Goal: Check status: Check status

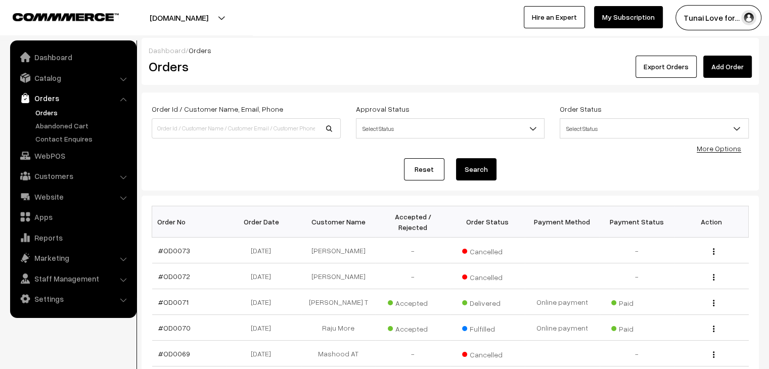
click at [490, 48] on div "Dashboard / Orders" at bounding box center [450, 50] width 603 height 11
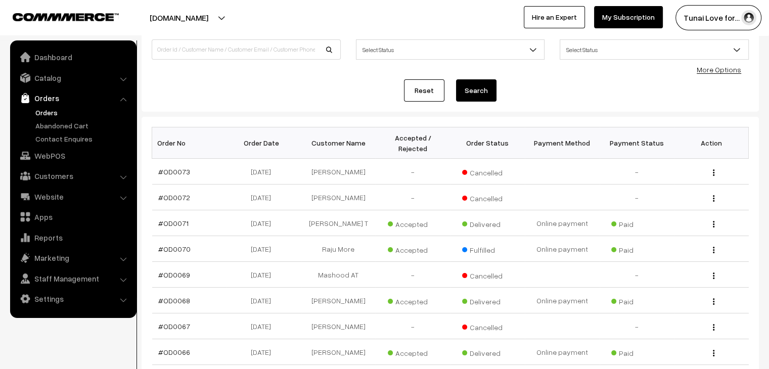
scroll to position [81, 0]
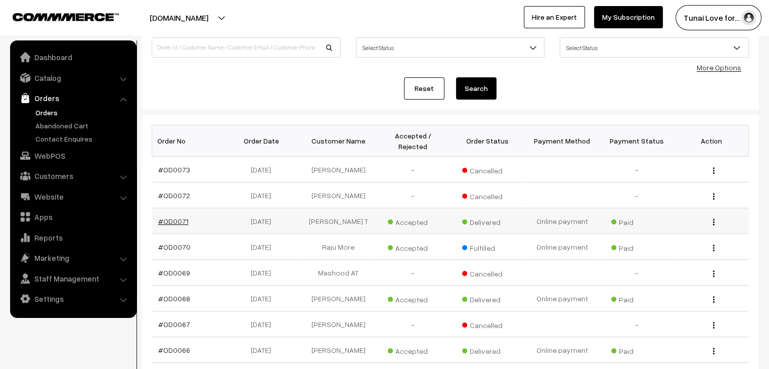
click at [174, 217] on link "#OD0071" at bounding box center [173, 221] width 30 height 9
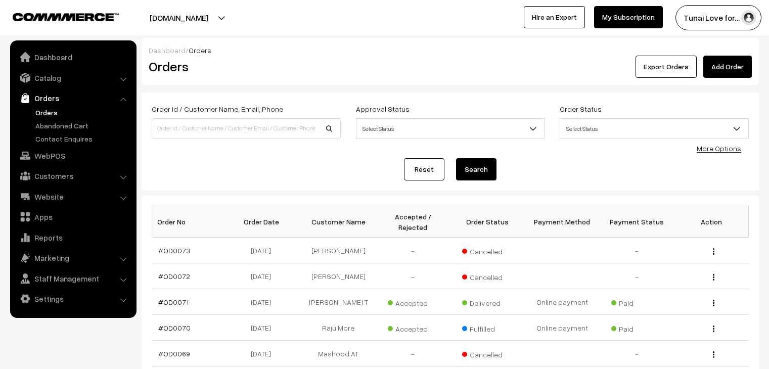
scroll to position [81, 0]
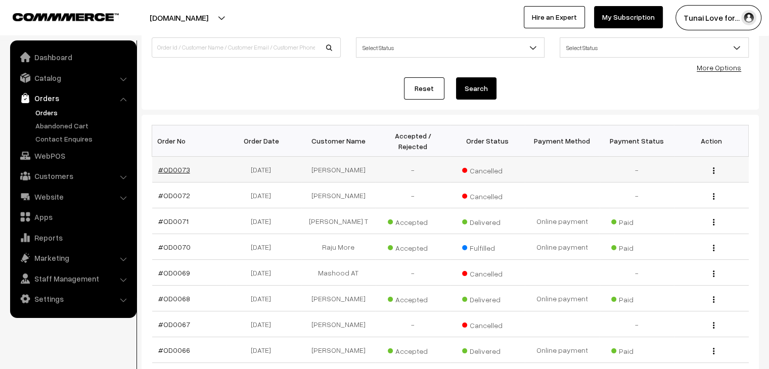
click at [170, 165] on link "#OD0073" at bounding box center [174, 169] width 32 height 9
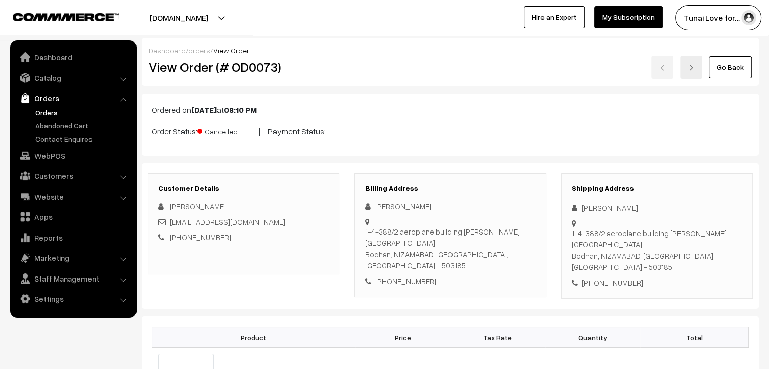
click at [371, 65] on div "Go Back" at bounding box center [553, 67] width 397 height 23
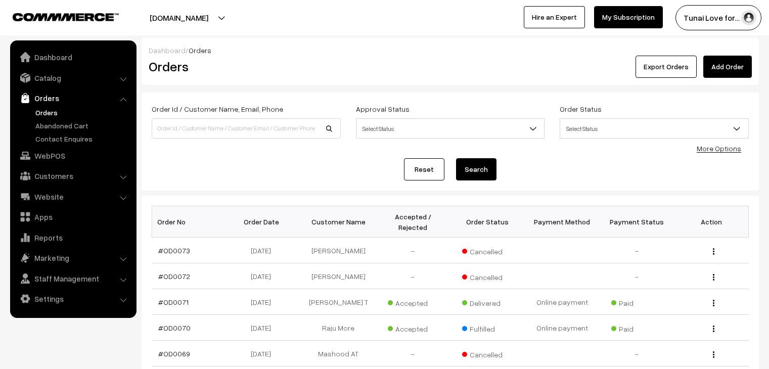
scroll to position [81, 0]
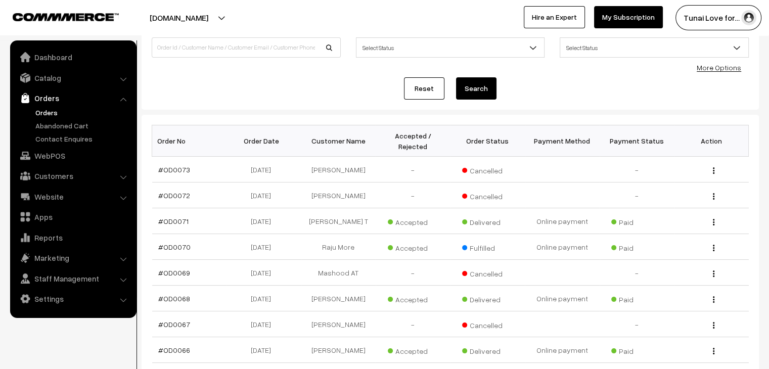
click at [422, 11] on div "Tunai Love for… My Profile Refer & Earn Support Sign Out Hire an Expert My Subs…" at bounding box center [580, 17] width 390 height 25
click at [74, 124] on link "Abandoned Cart" at bounding box center [83, 125] width 100 height 11
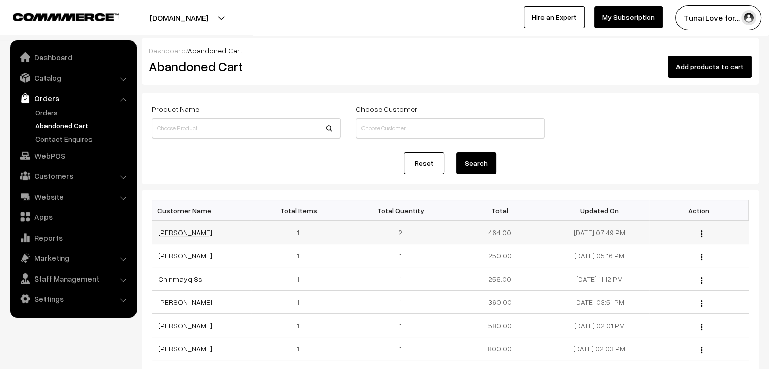
click at [200, 233] on link "[PERSON_NAME]" at bounding box center [185, 232] width 54 height 9
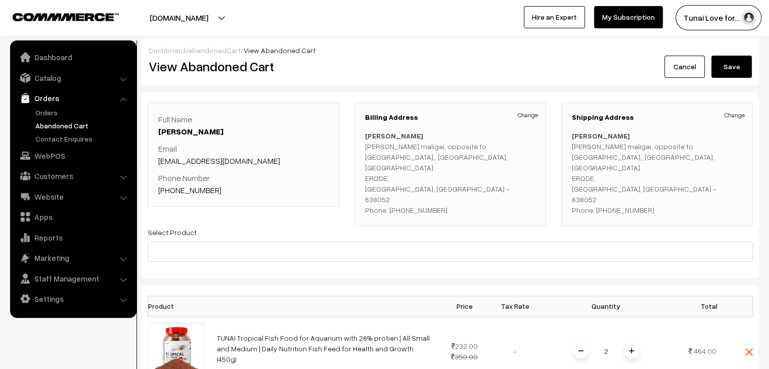
click at [437, 40] on div "Dashboard / abandonedCart / View Abandoned Cart View Abandoned Cart Cancel Save" at bounding box center [450, 61] width 617 height 47
